Goal: Check status

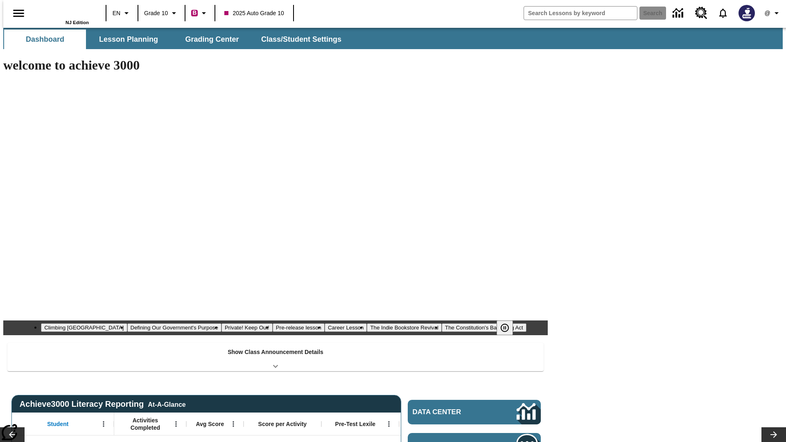
type input "-1"
click at [209, 39] on span "Grading Center" at bounding box center [212, 39] width 54 height 9
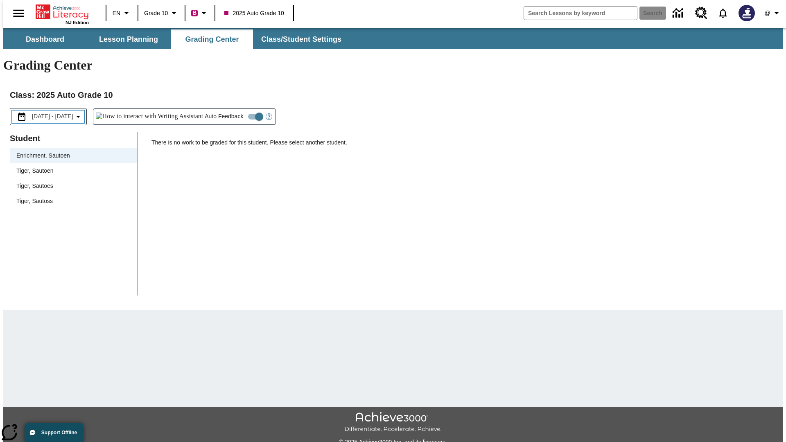
click at [58, 112] on span "[DATE] - [DATE]" at bounding box center [52, 116] width 41 height 9
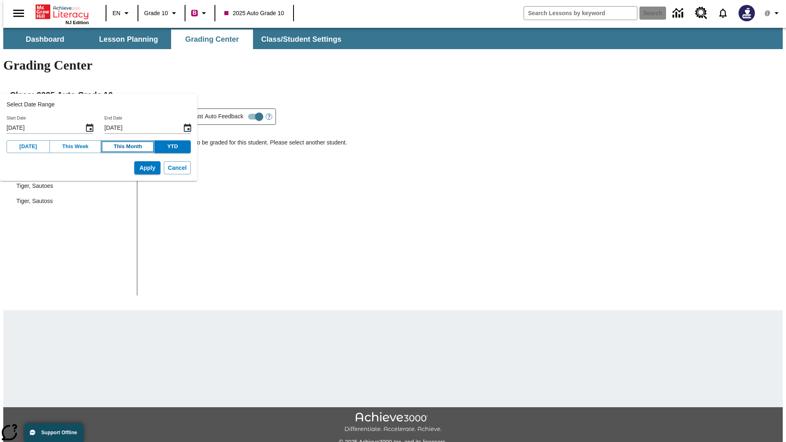
click at [119, 147] on button "This Month" at bounding box center [128, 146] width 54 height 13
type input "[DATE]"
click at [135, 168] on button "Apply" at bounding box center [147, 168] width 26 height 14
click at [59, 112] on span "[DATE] - [DATE]" at bounding box center [52, 116] width 41 height 9
click at [61, 112] on span "[DATE] - [DATE]" at bounding box center [52, 116] width 41 height 9
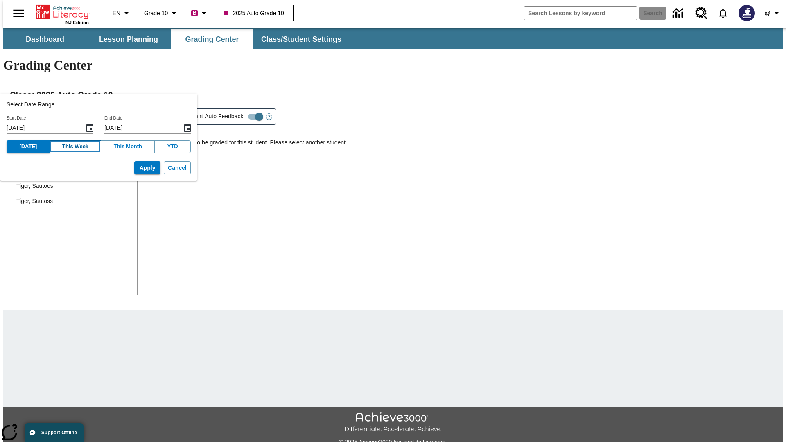
click at [69, 147] on button "This Week" at bounding box center [76, 146] width 52 height 13
type input "[DATE]"
click at [135, 168] on button "Apply" at bounding box center [147, 168] width 26 height 14
click at [61, 112] on span "[DATE] - [DATE]" at bounding box center [52, 116] width 41 height 9
